Goal: Transaction & Acquisition: Purchase product/service

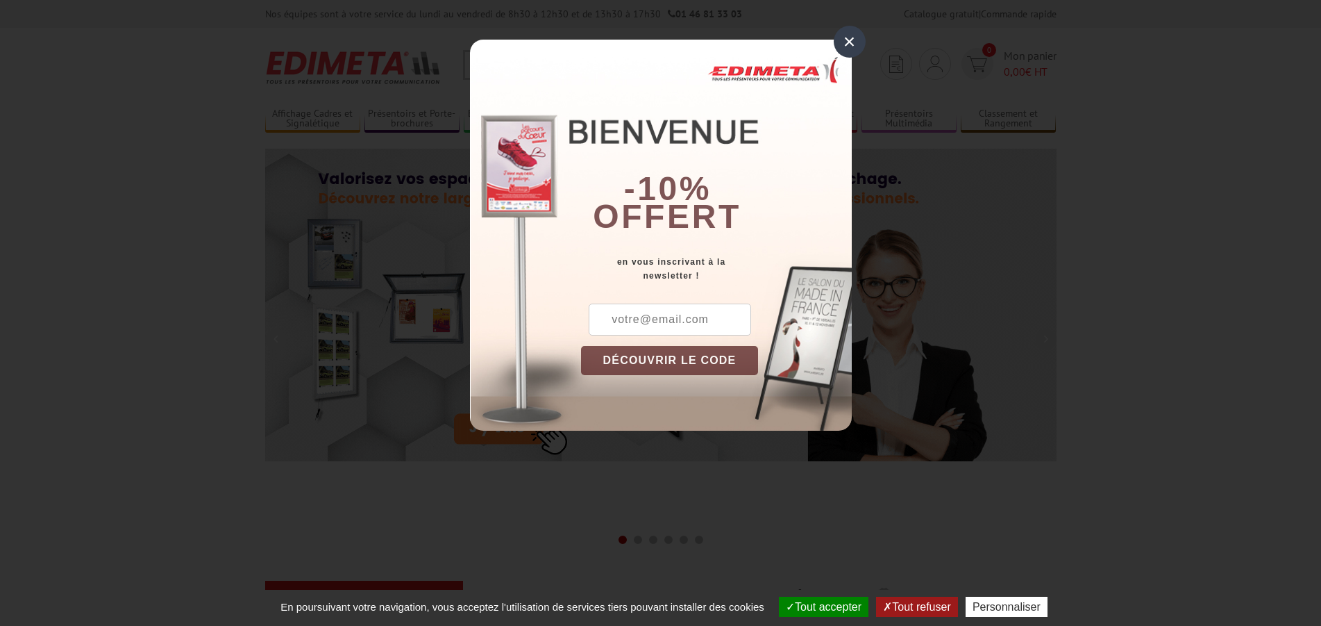
click at [848, 40] on div "×" at bounding box center [850, 42] width 32 height 32
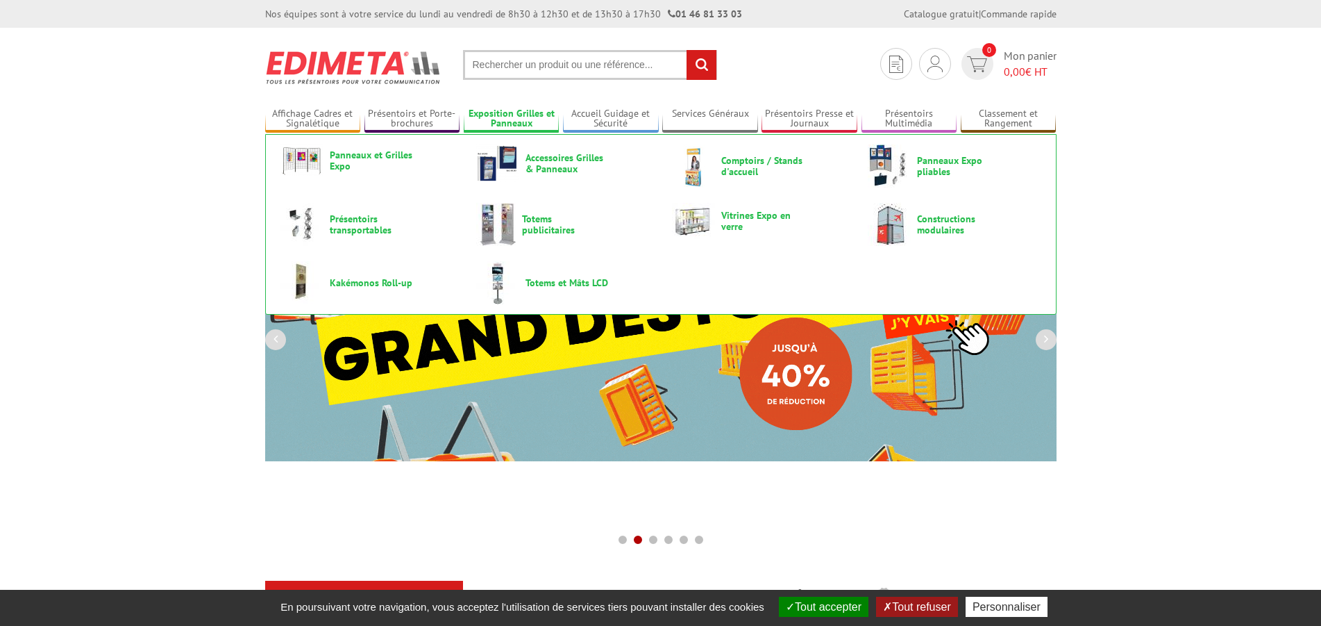
click at [506, 115] on link "Exposition Grilles et Panneaux" at bounding box center [512, 119] width 96 height 23
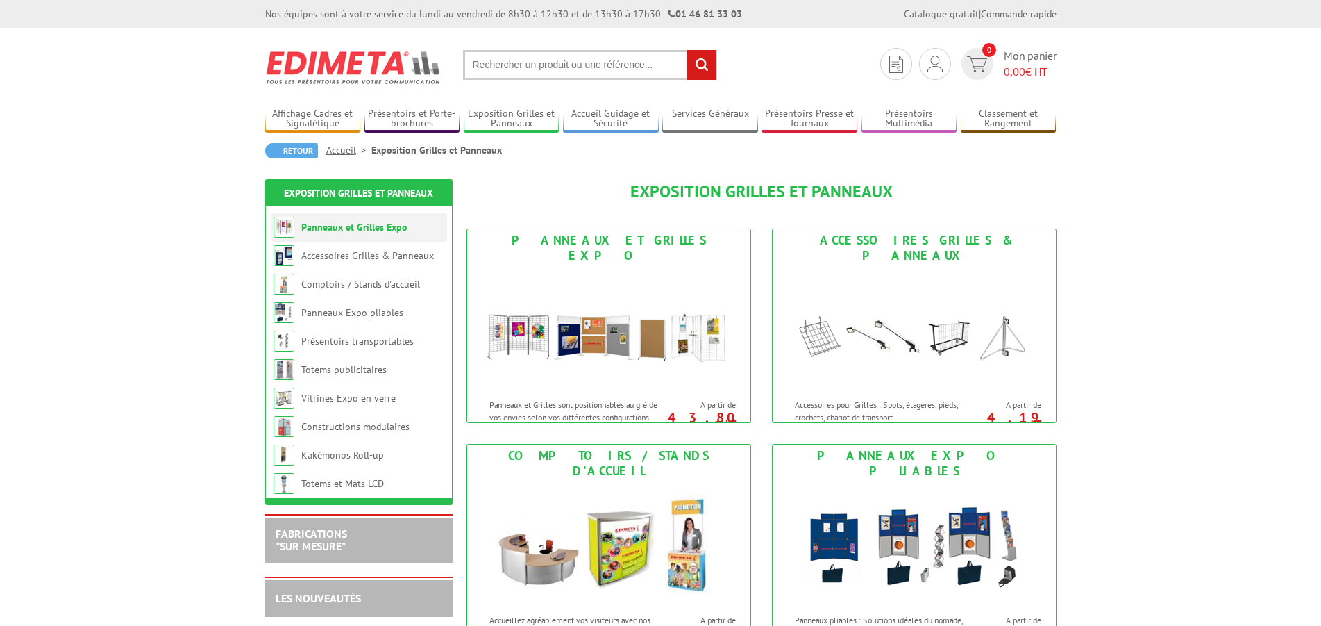
click at [374, 237] on li "Panneaux et Grilles Expo" at bounding box center [359, 227] width 176 height 28
click at [384, 230] on link "Panneaux et Grilles Expo" at bounding box center [354, 227] width 106 height 12
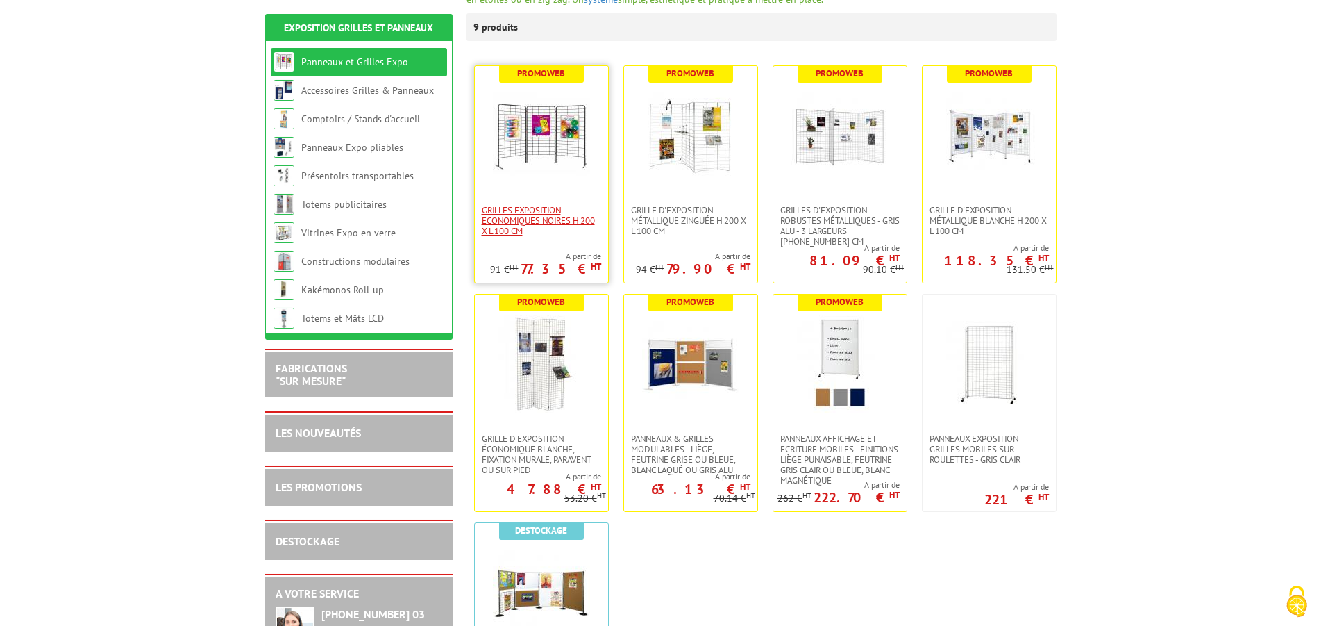
scroll to position [283, 0]
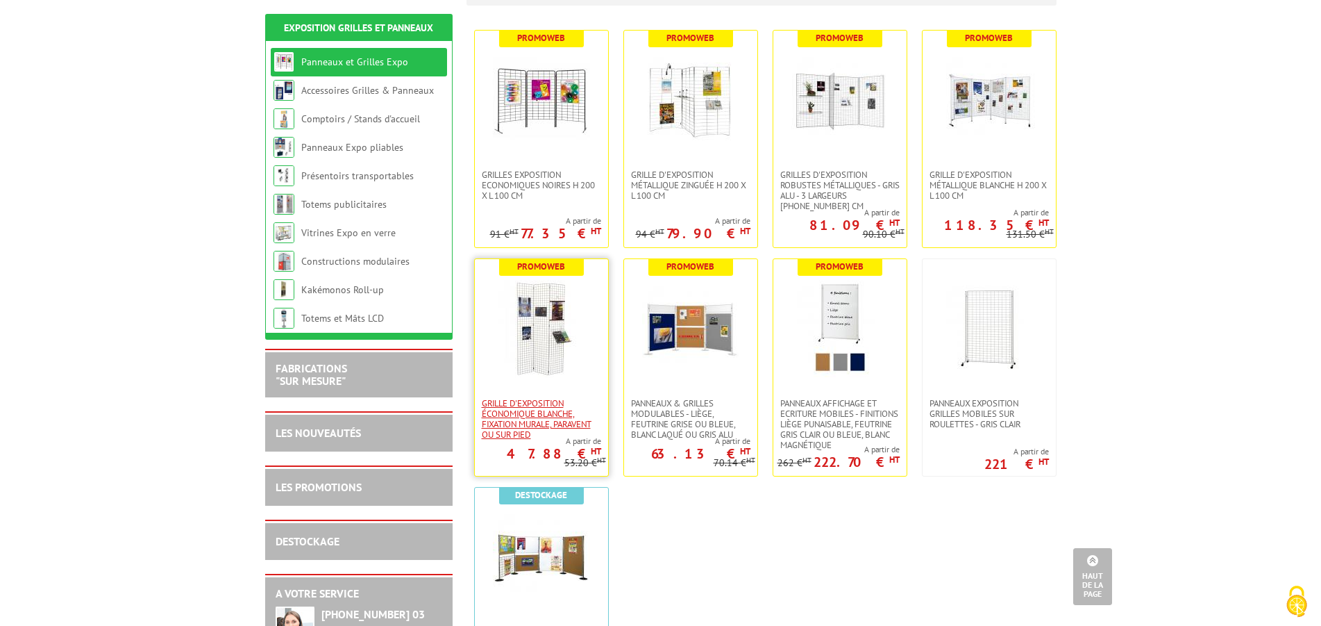
click at [575, 398] on span "Grille d'exposition économique blanche, fixation murale, paravent ou sur pied" at bounding box center [541, 419] width 119 height 42
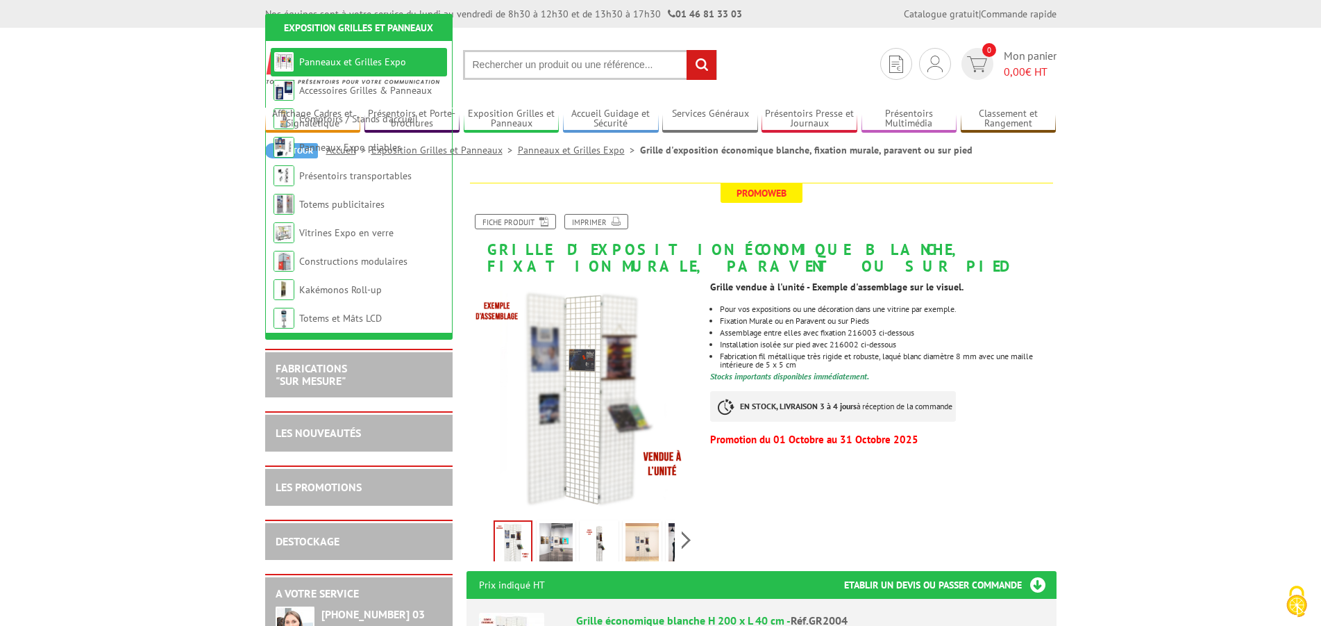
scroll to position [212, 0]
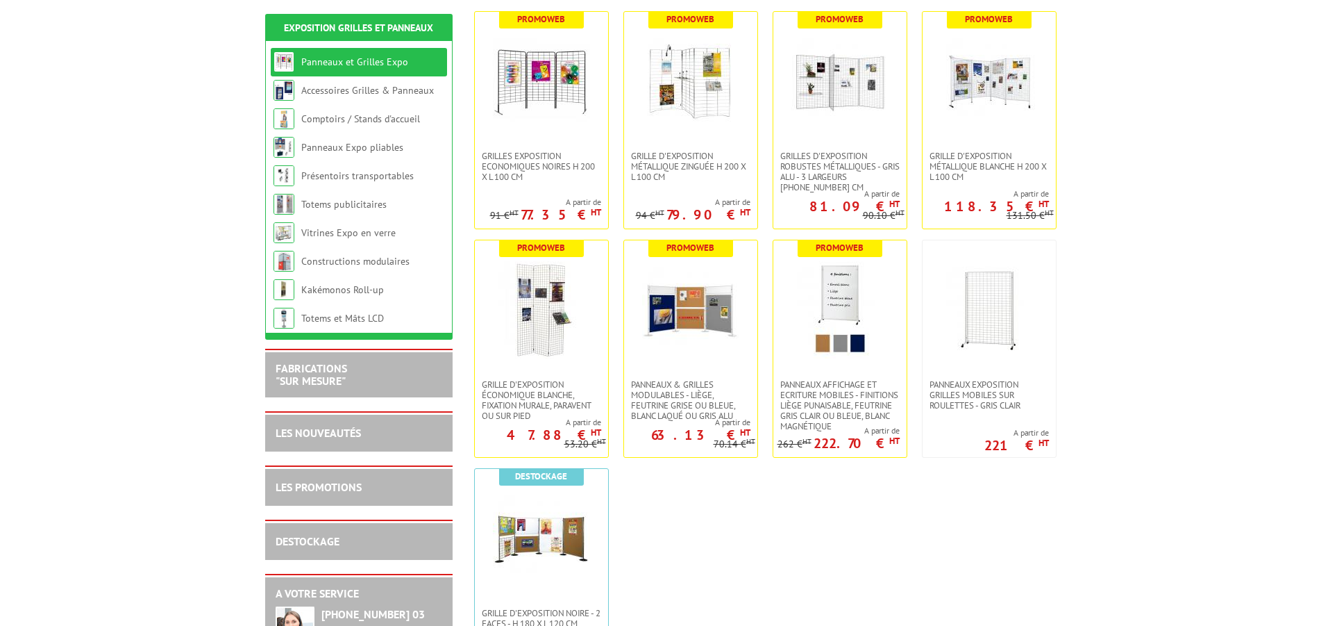
scroll to position [283, 0]
click at [554, 90] on img at bounding box center [541, 81] width 97 height 97
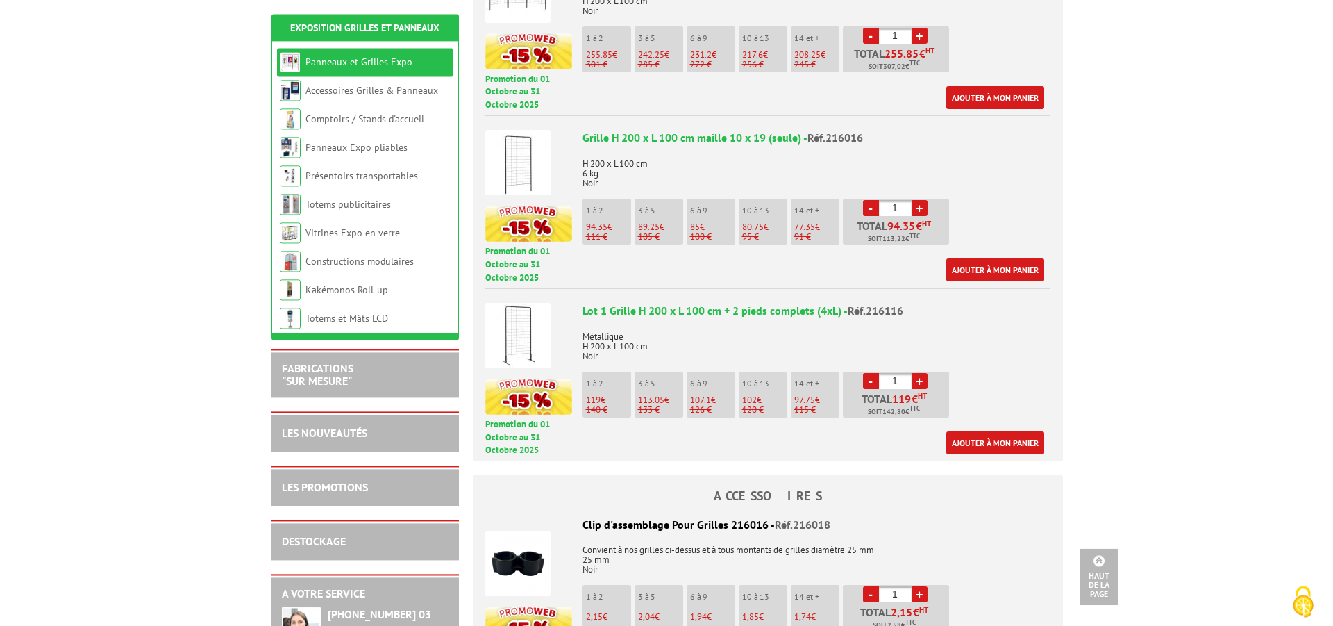
scroll to position [850, 0]
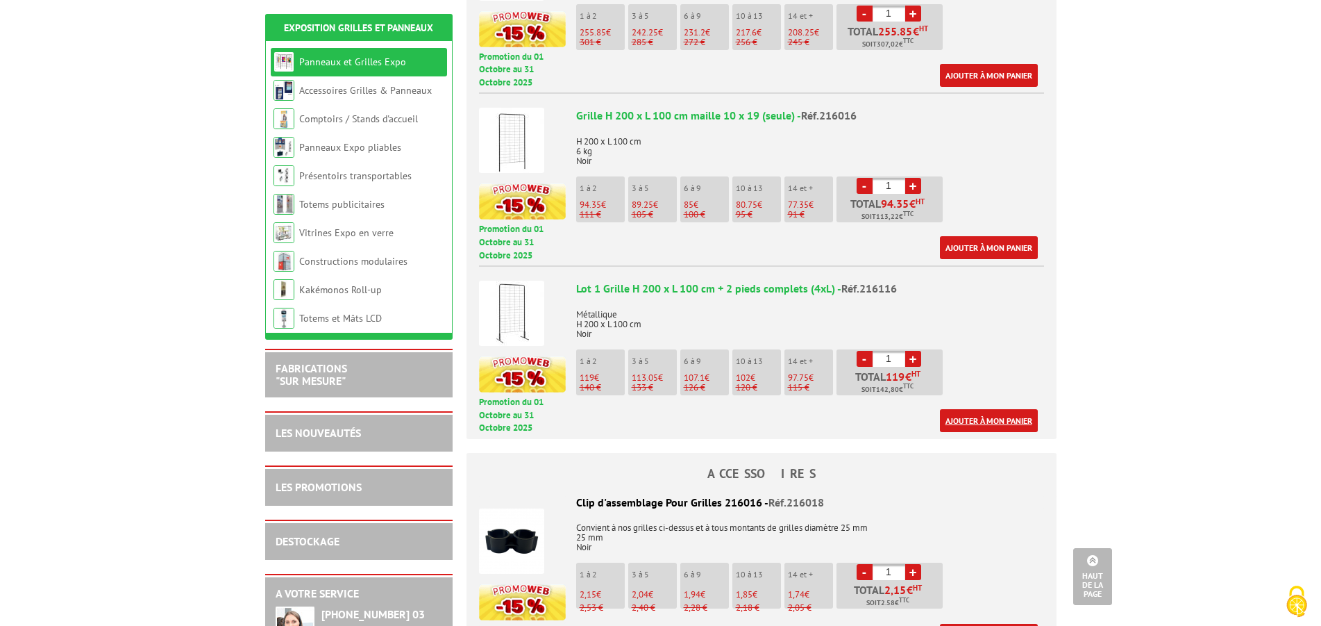
click at [970, 409] on link "Ajouter à mon panier" at bounding box center [989, 420] width 98 height 23
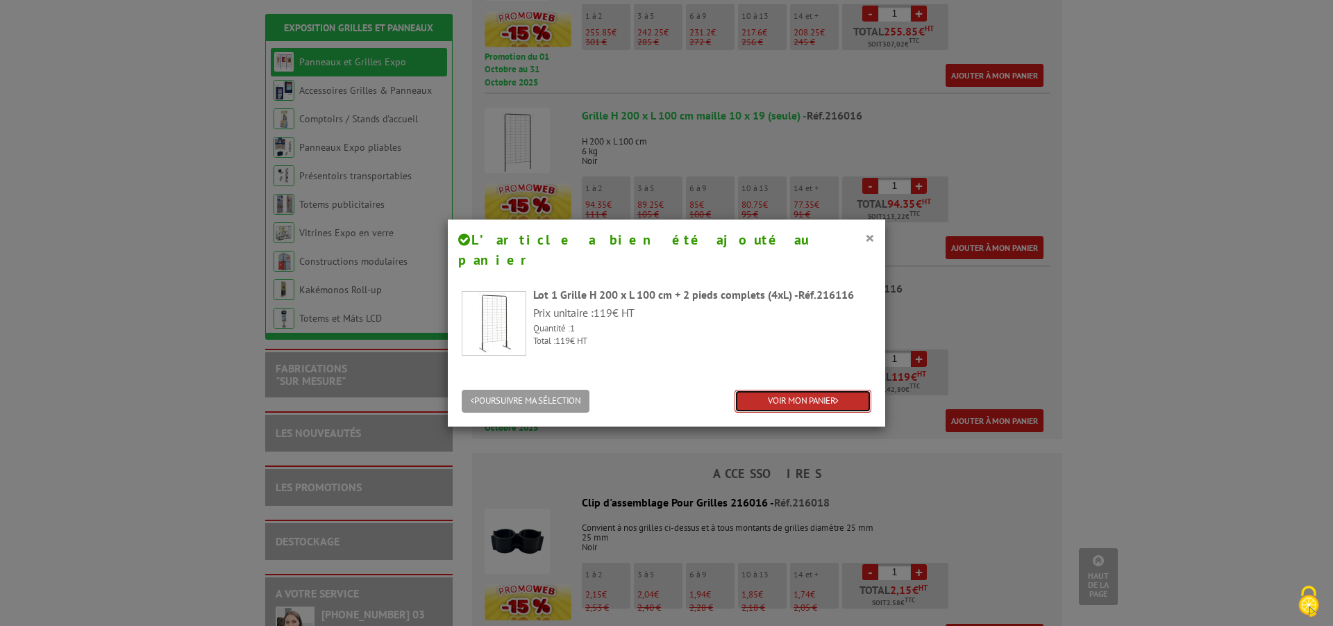
click at [769, 390] on link "VOIR MON PANIER" at bounding box center [803, 401] width 137 height 23
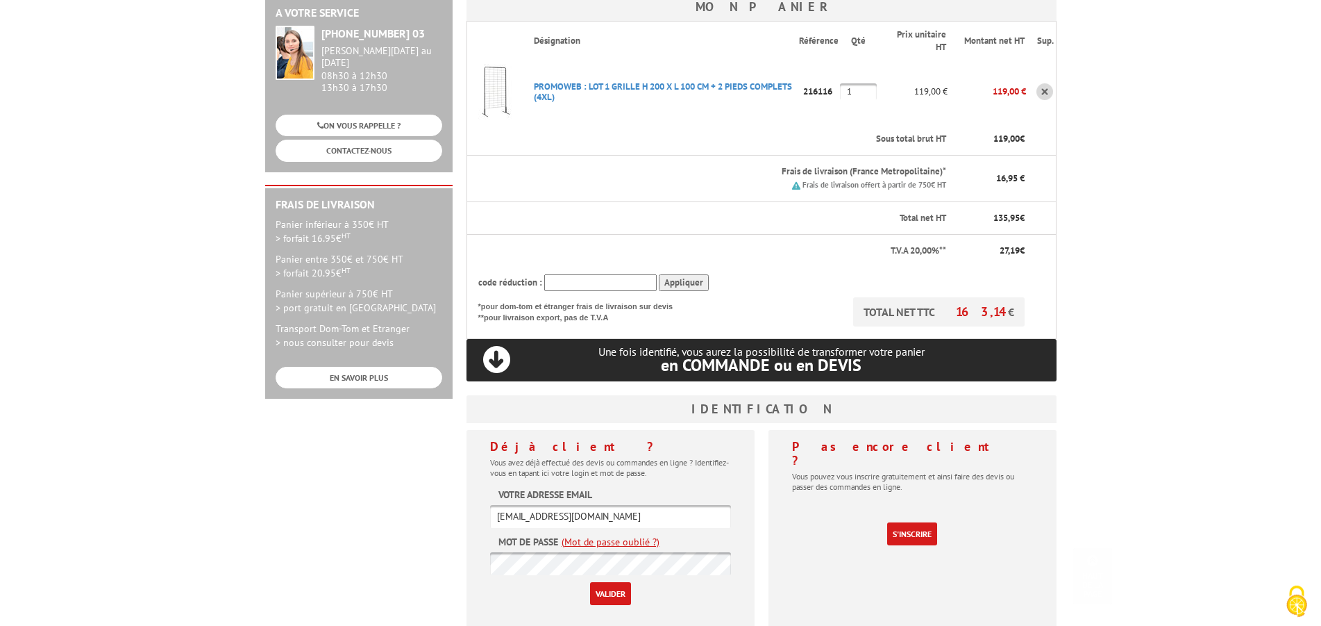
scroll to position [354, 0]
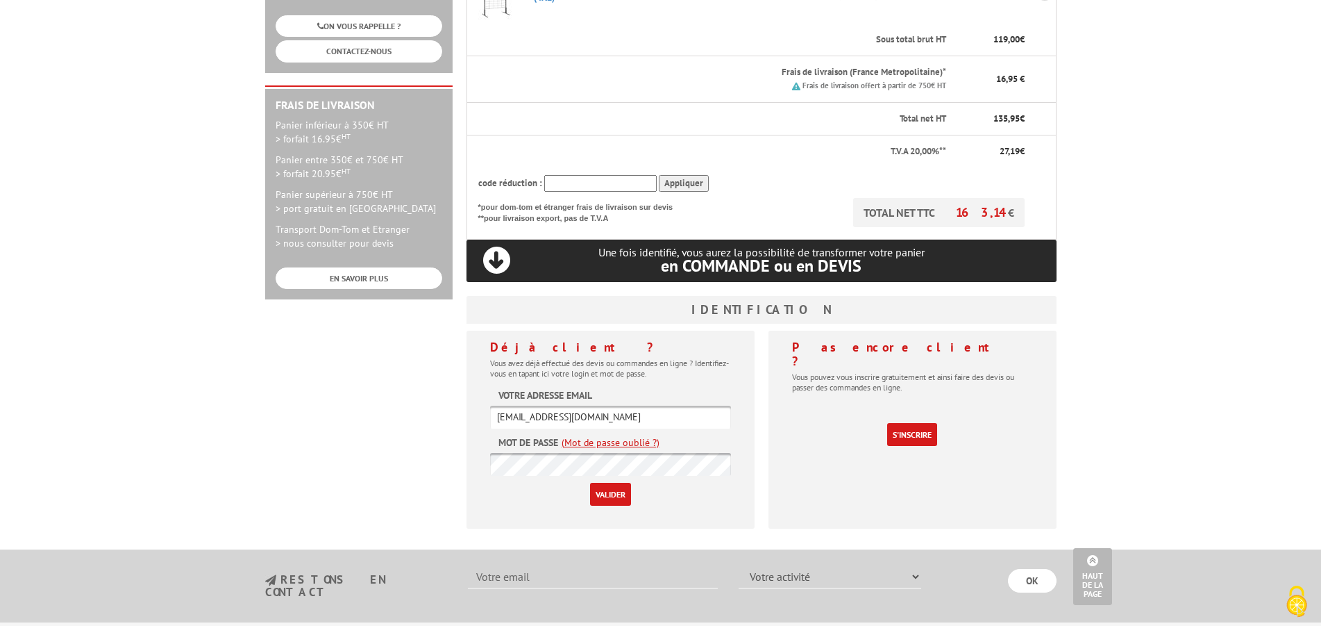
click at [607, 483] on input "Valider" at bounding box center [610, 494] width 41 height 23
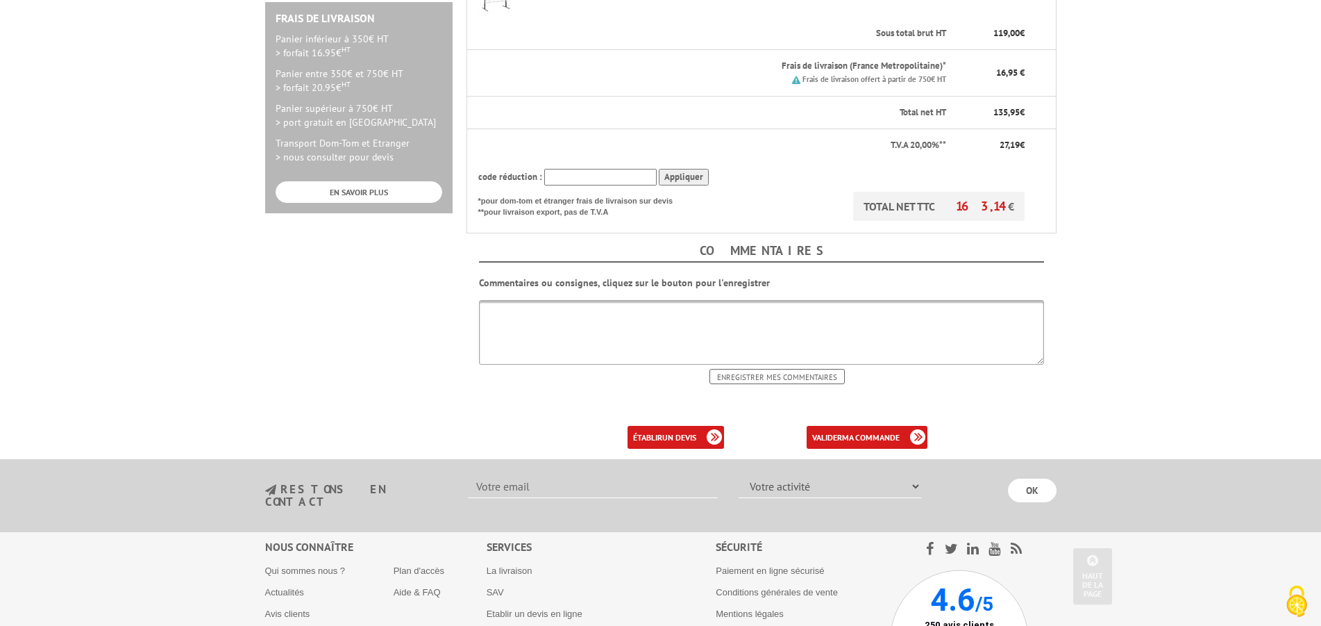
scroll to position [425, 0]
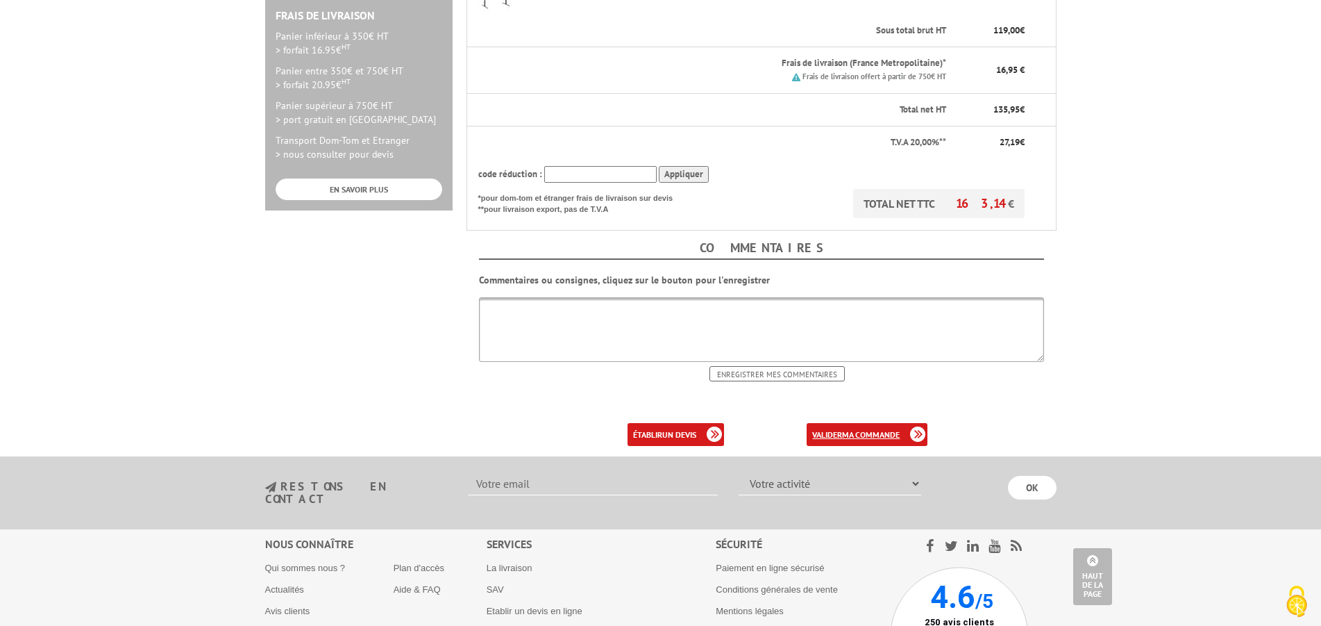
click at [883, 423] on link "valider ma commande" at bounding box center [867, 434] width 121 height 23
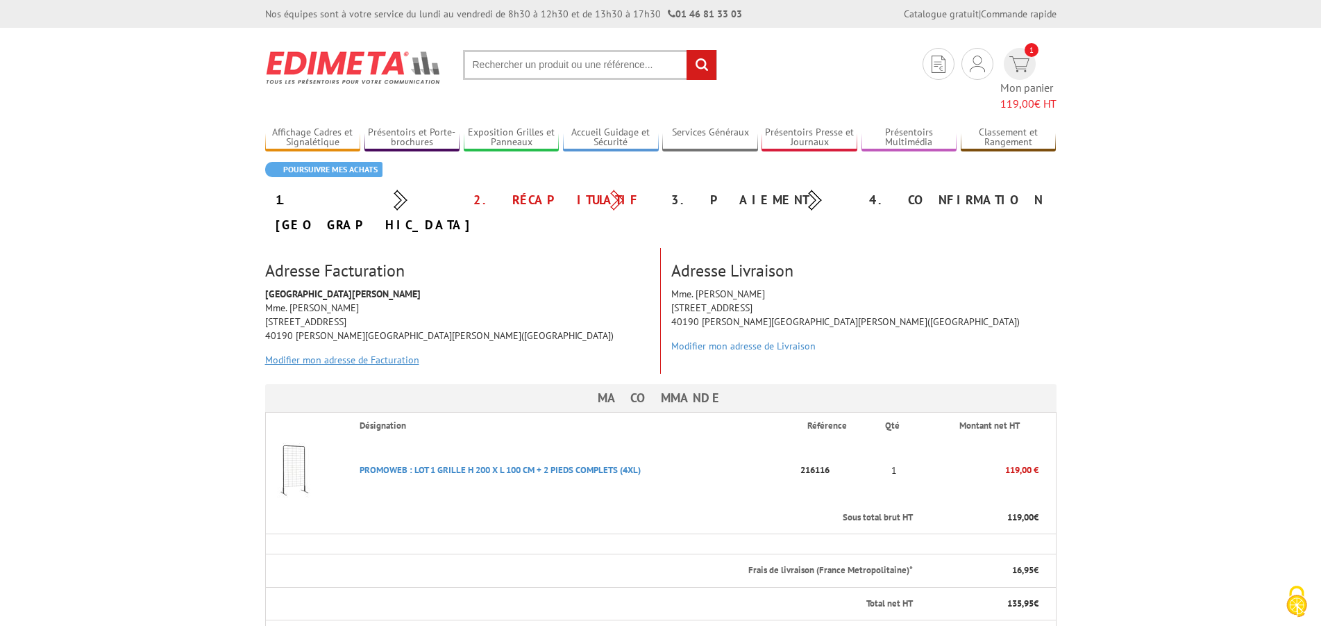
click at [390, 353] on link "Modifier mon adresse de Facturation" at bounding box center [342, 359] width 154 height 12
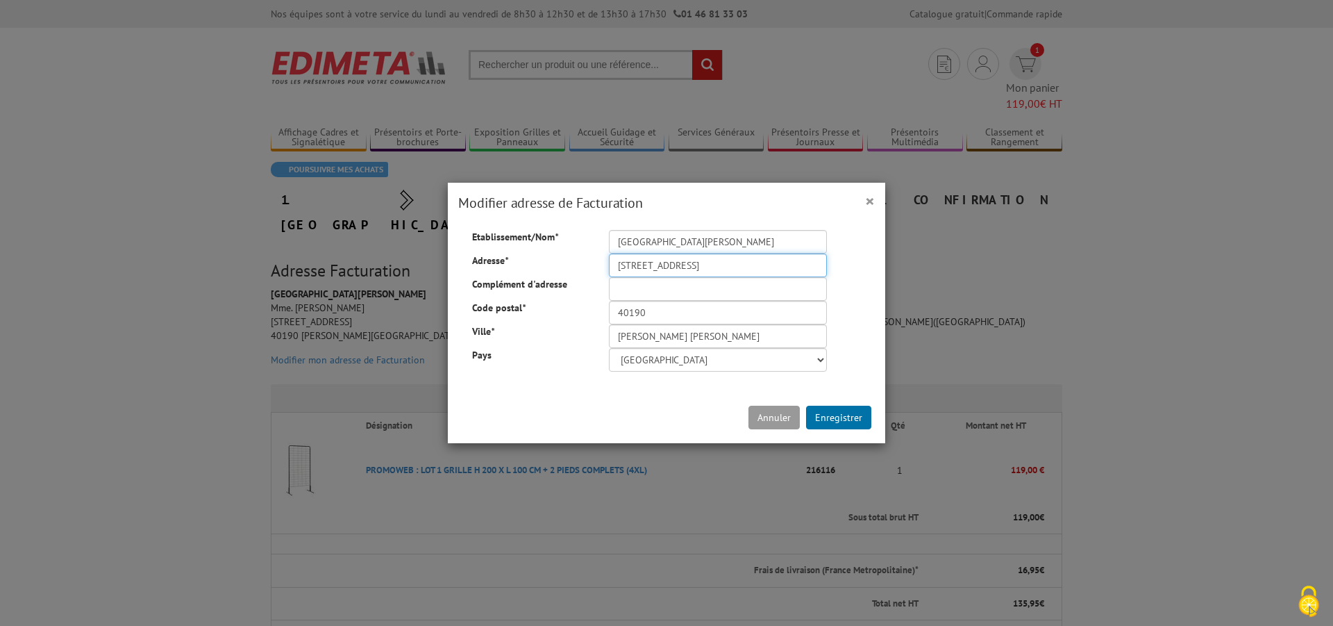
click at [609, 265] on input "[STREET_ADDRESS]" at bounding box center [718, 265] width 218 height 24
click at [729, 242] on input "Collège Pierre Blanquie" at bounding box center [718, 242] width 218 height 24
click at [842, 420] on button "Enregistrer" at bounding box center [838, 418] width 65 height 24
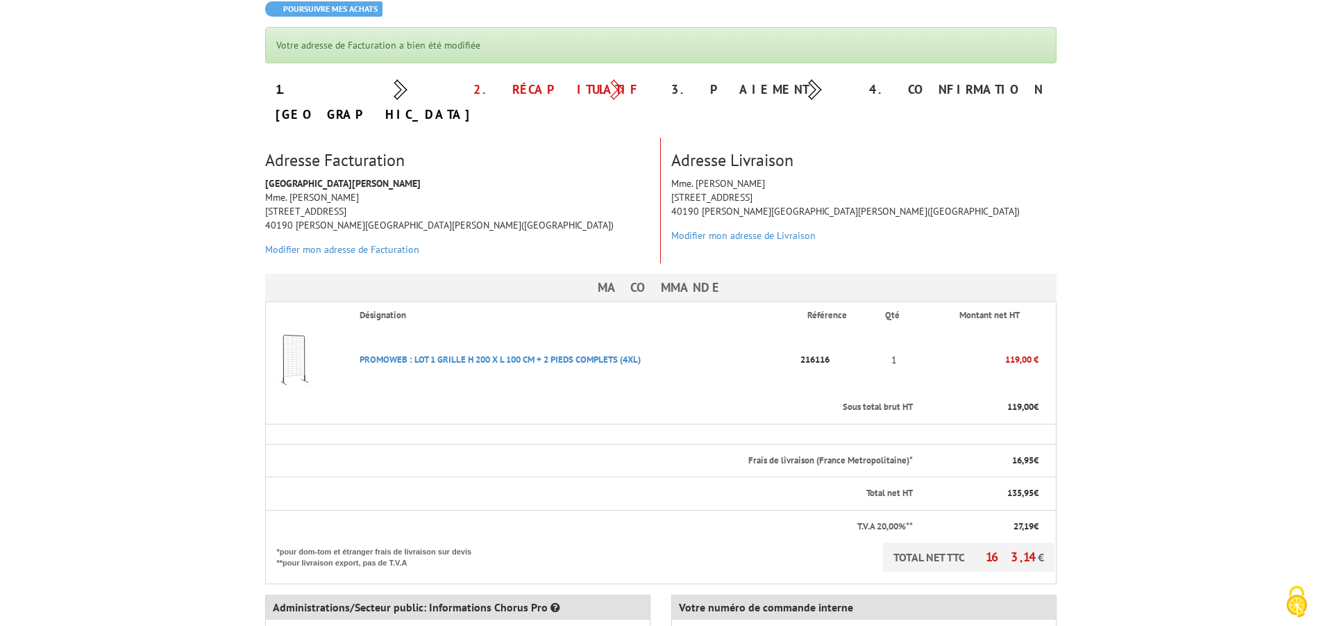
scroll to position [283, 0]
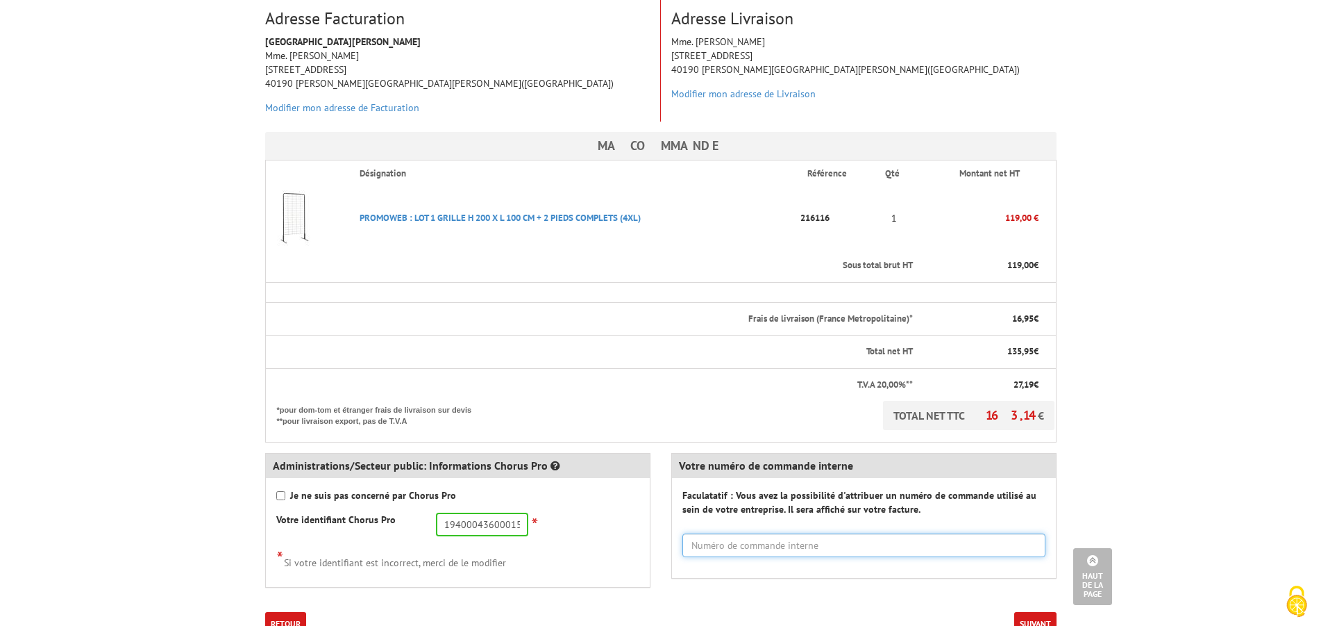
click at [761, 533] on input "text" at bounding box center [864, 545] width 363 height 24
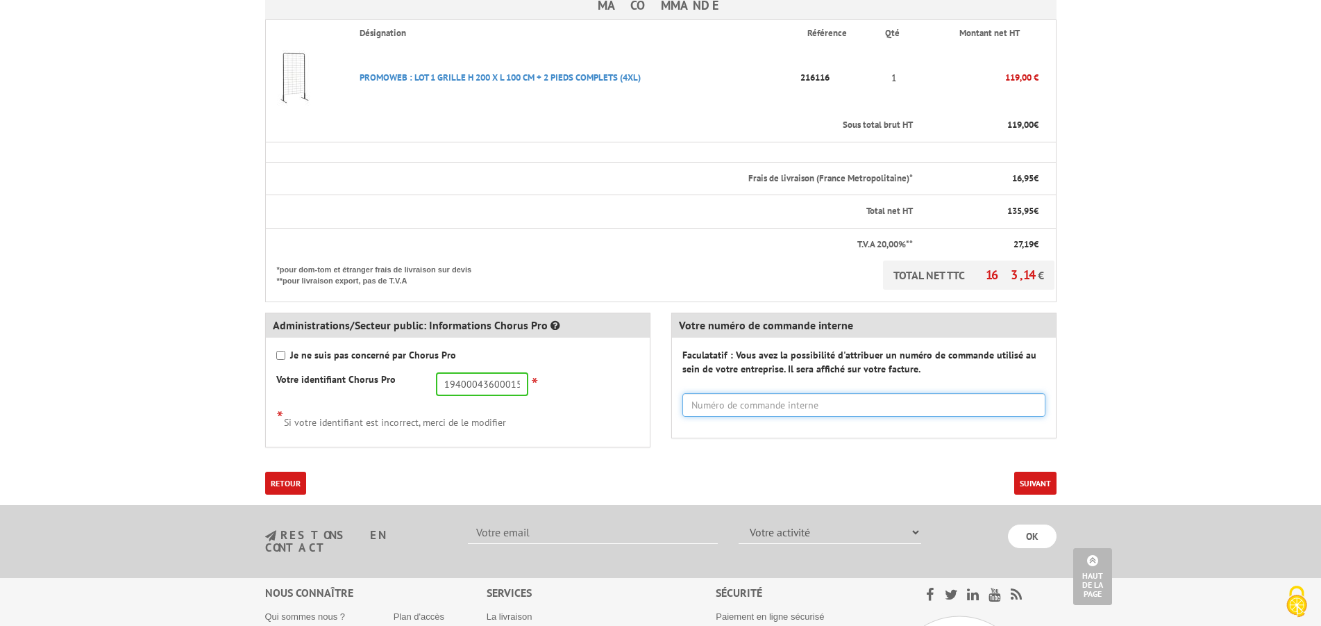
scroll to position [425, 0]
click at [1039, 470] on button "Suivant" at bounding box center [1036, 481] width 42 height 23
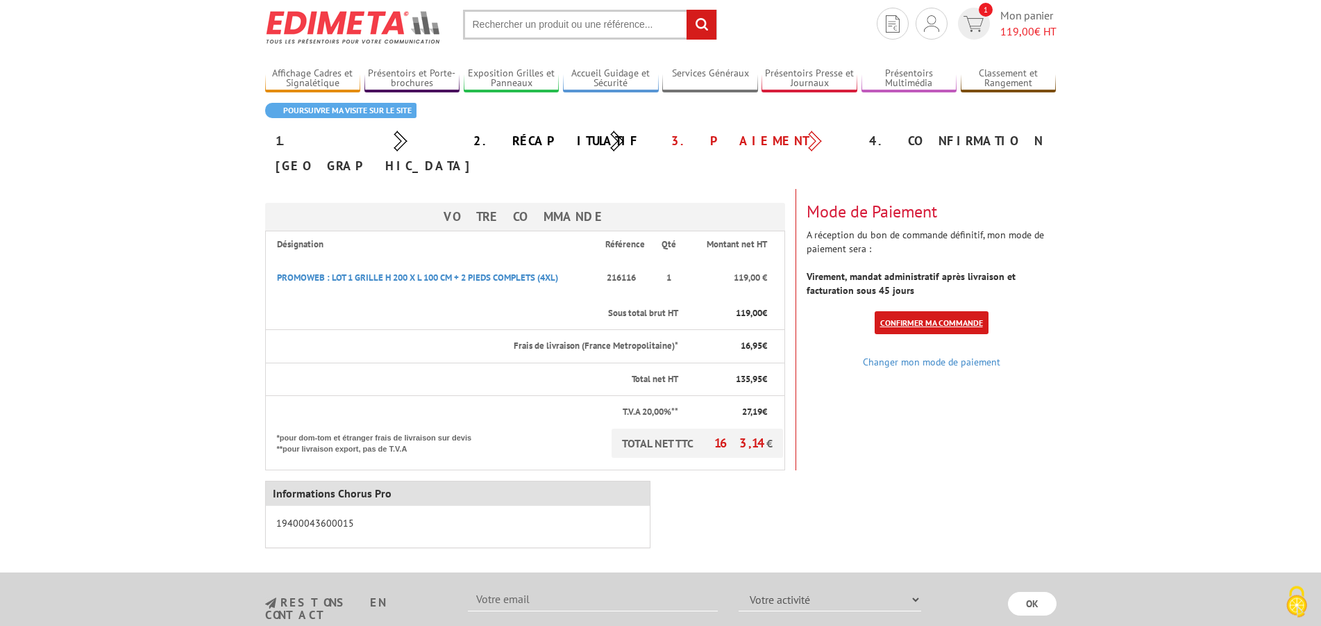
scroll to position [71, 0]
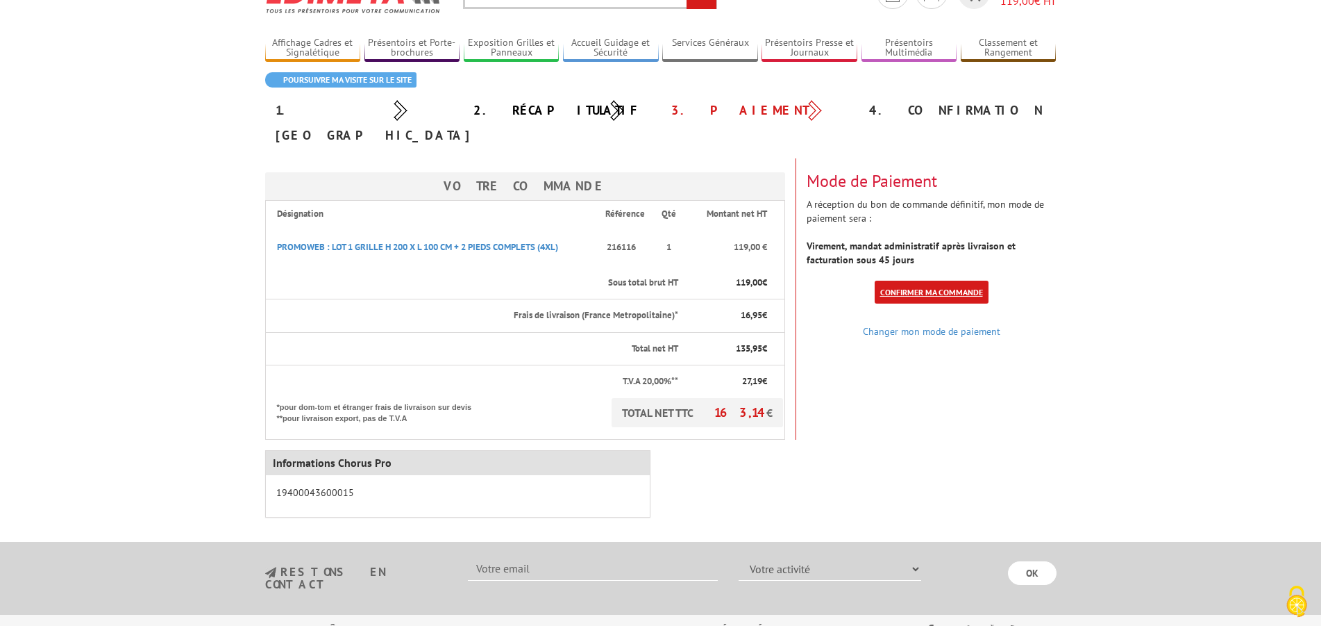
click at [955, 281] on link "Confirmer ma commande" at bounding box center [932, 292] width 114 height 23
